Goal: Task Accomplishment & Management: Manage account settings

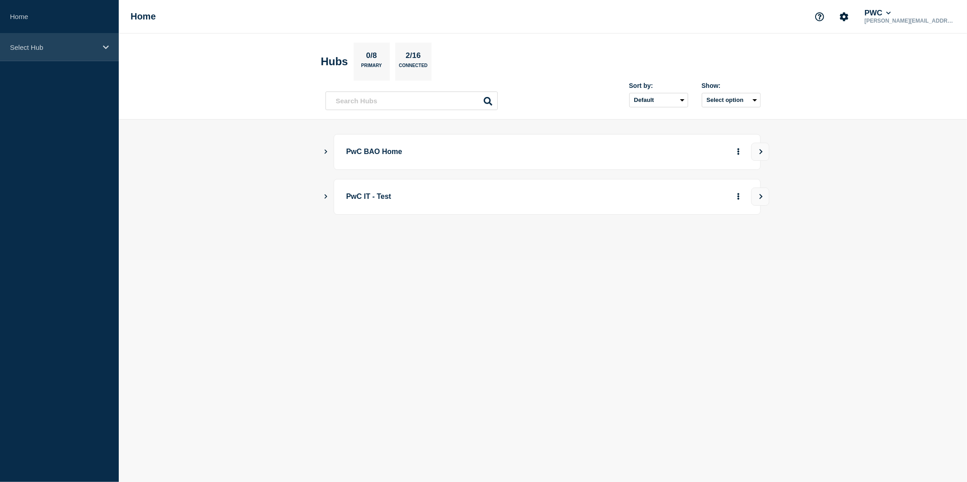
click at [106, 48] on icon at bounding box center [106, 47] width 6 height 4
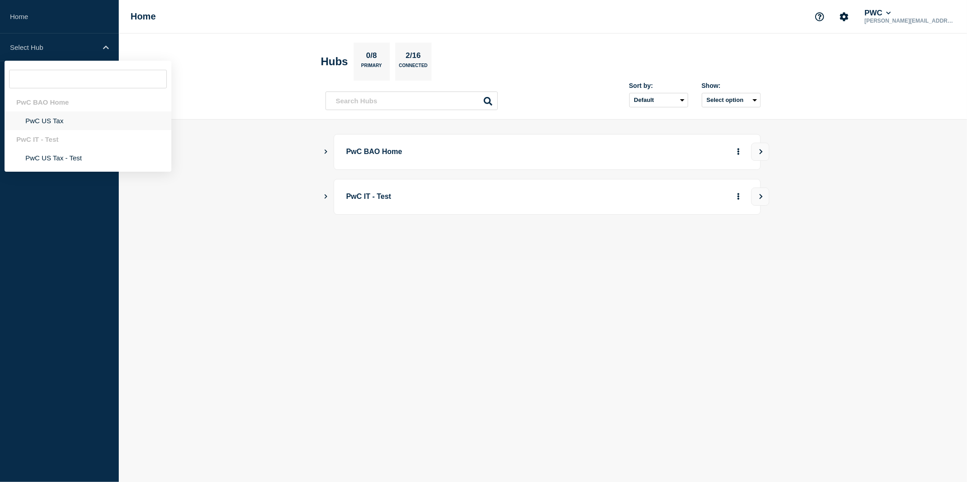
click at [55, 126] on li "PwC US Tax" at bounding box center [88, 120] width 167 height 19
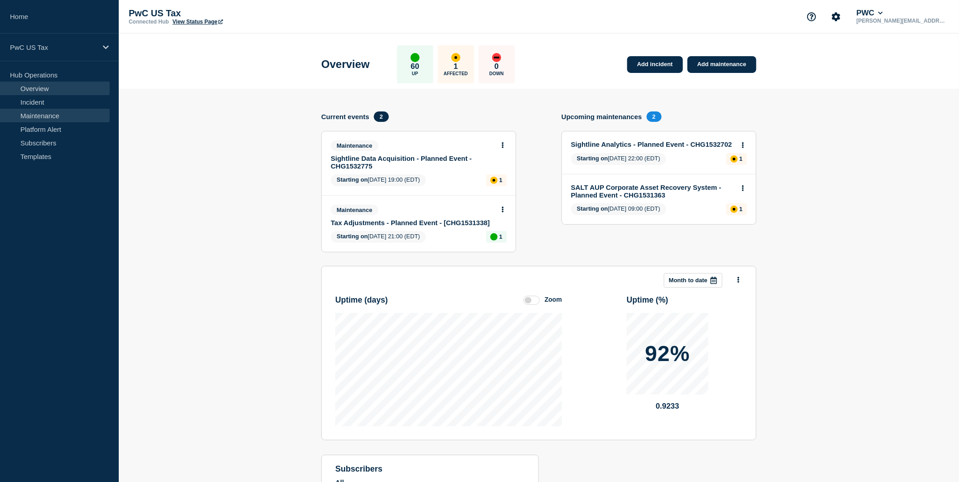
click at [33, 117] on link "Maintenance" at bounding box center [55, 116] width 110 height 14
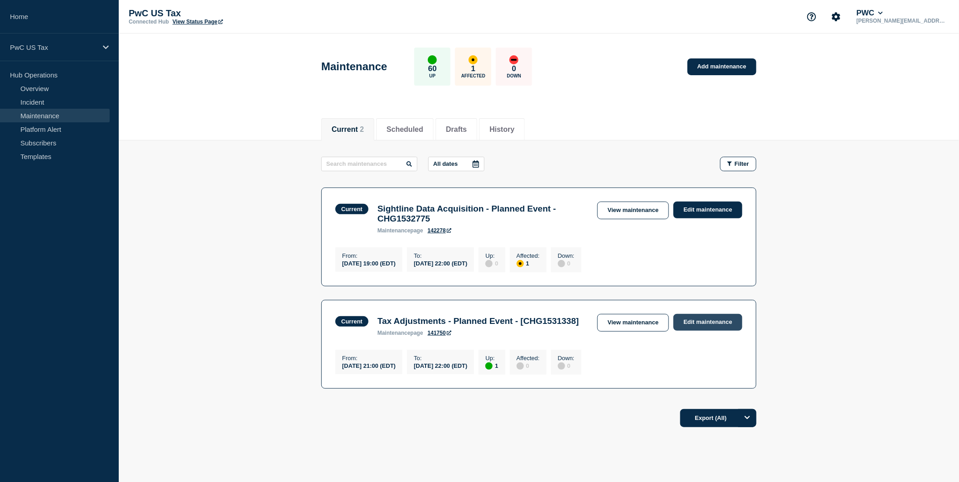
click at [713, 331] on link "Edit maintenance" at bounding box center [707, 322] width 69 height 17
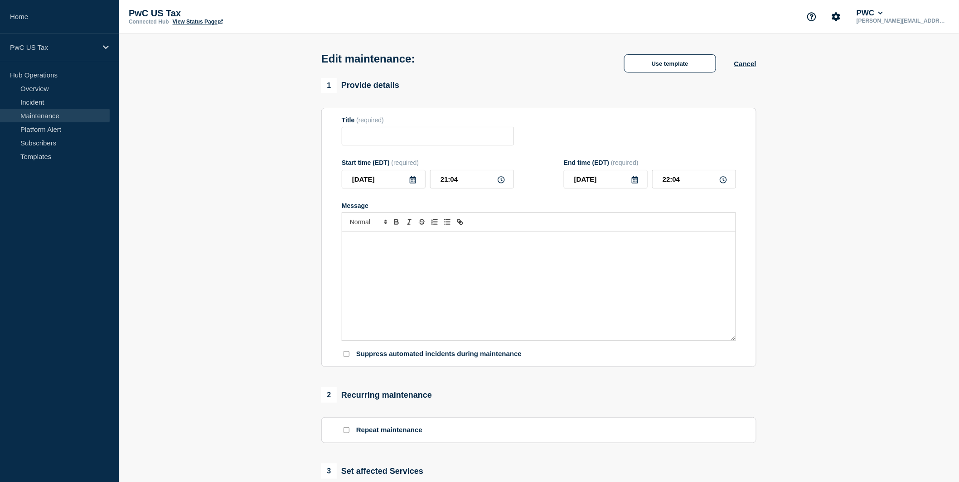
type input "Tax Adjustments - Planned Event - [CHG1531338]"
type input "21:00"
type input "22:00"
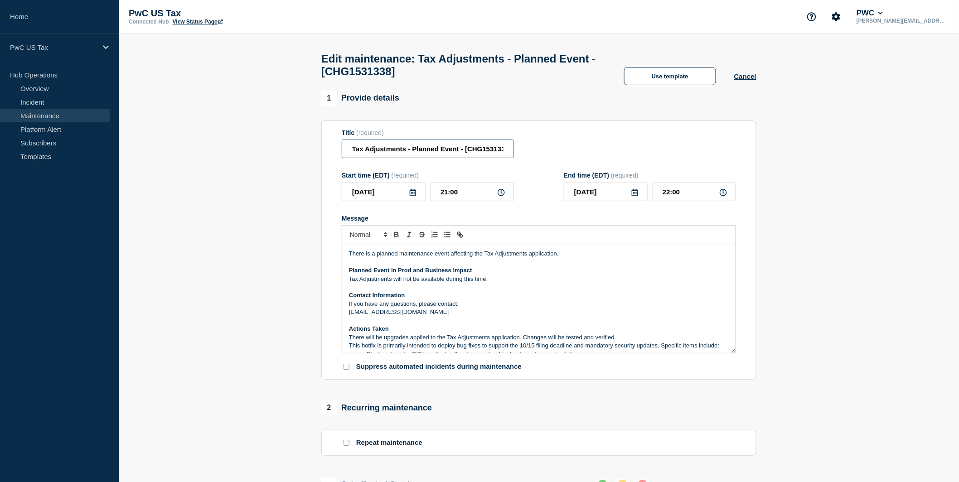
click at [460, 157] on input "Tax Adjustments - Planned Event - [CHG1531338]" at bounding box center [428, 149] width 172 height 19
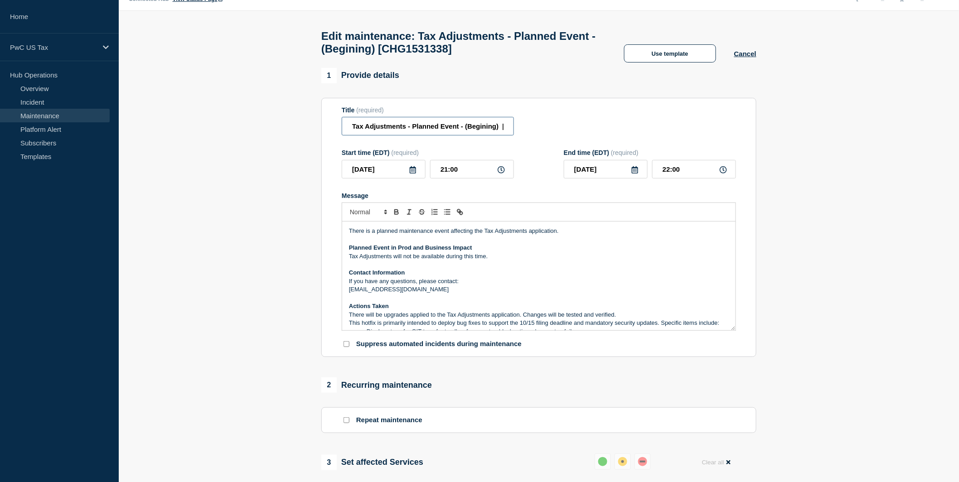
scroll to position [7, 0]
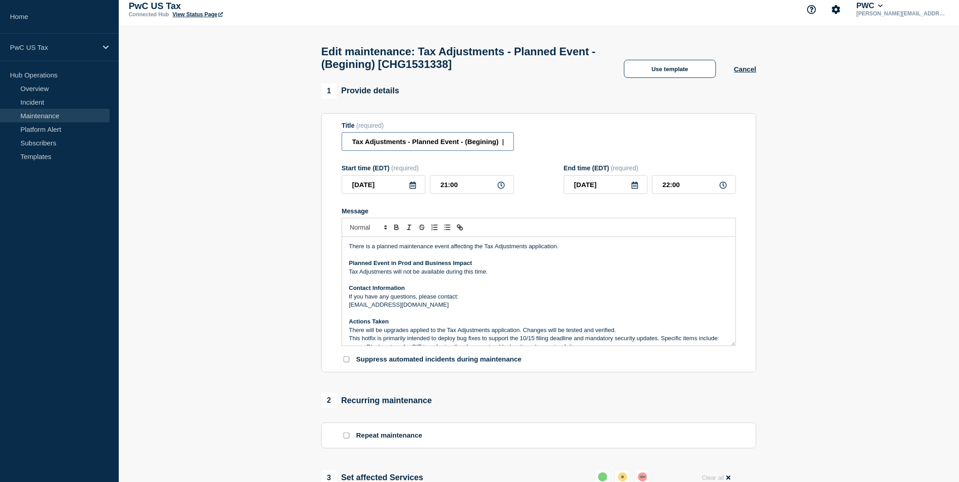
click at [485, 151] on input "Tax Adjustments - Planned Event - (Begining) [CHG1531338]" at bounding box center [428, 141] width 172 height 19
click at [480, 151] on input "Tax Adjustments - Planned Event - (Begining) [CHG1531338]" at bounding box center [428, 141] width 172 height 19
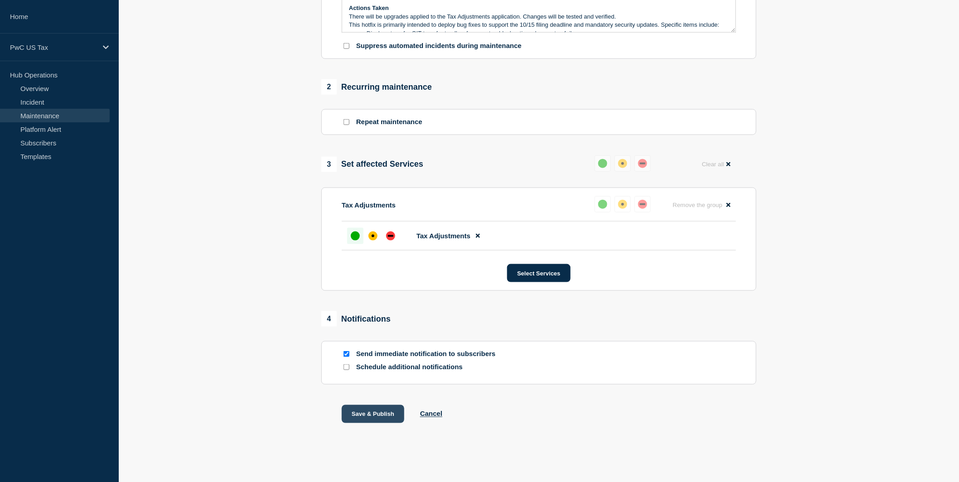
type input "Tax Adjustments - Planned Event - (Beginning) [CHG1531338]"
click at [368, 412] on button "Save & Publish" at bounding box center [373, 414] width 63 height 18
